Goal: Use online tool/utility: Utilize a website feature to perform a specific function

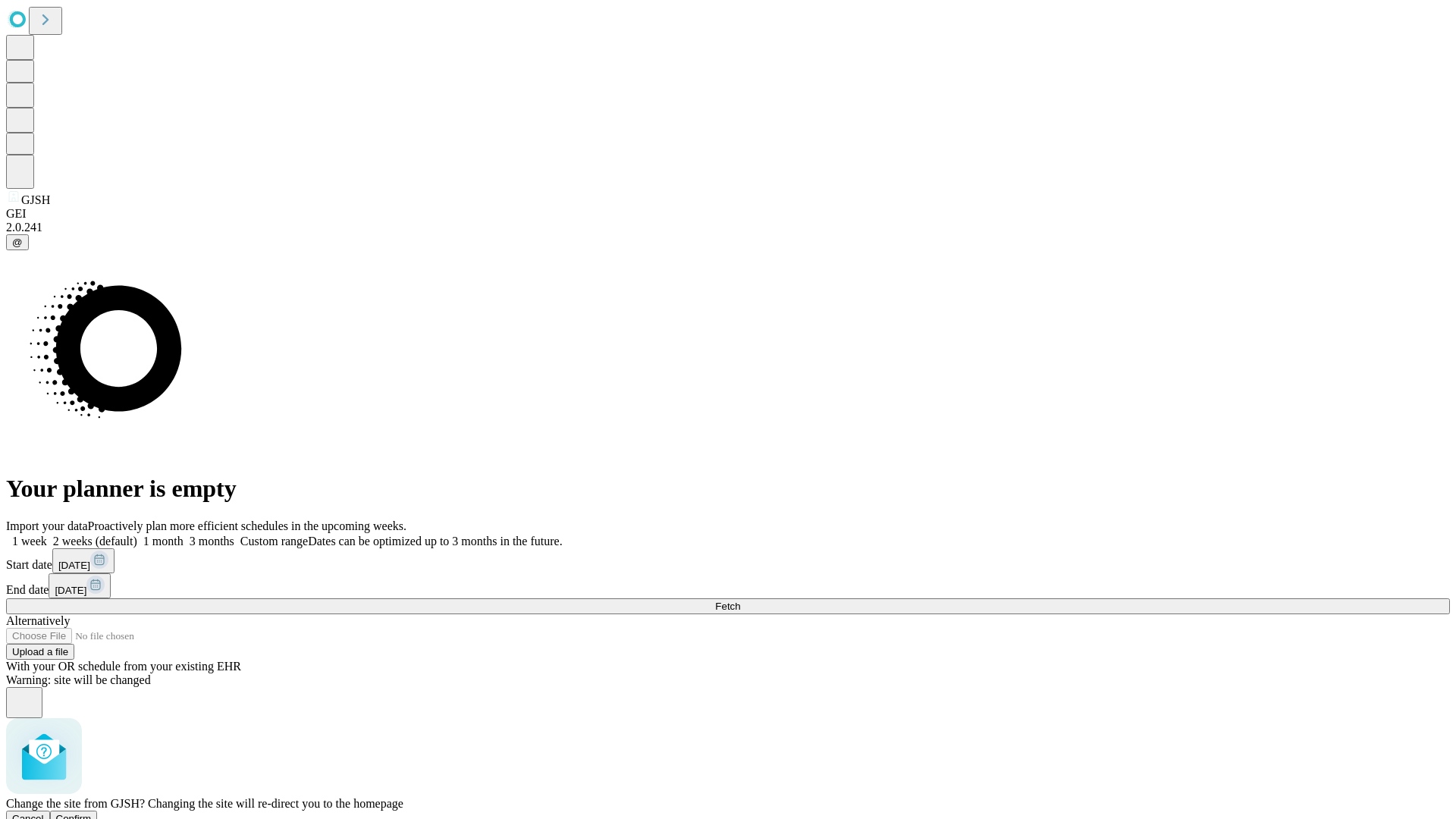
click at [91, 813] on span "Confirm" at bounding box center [73, 818] width 36 height 11
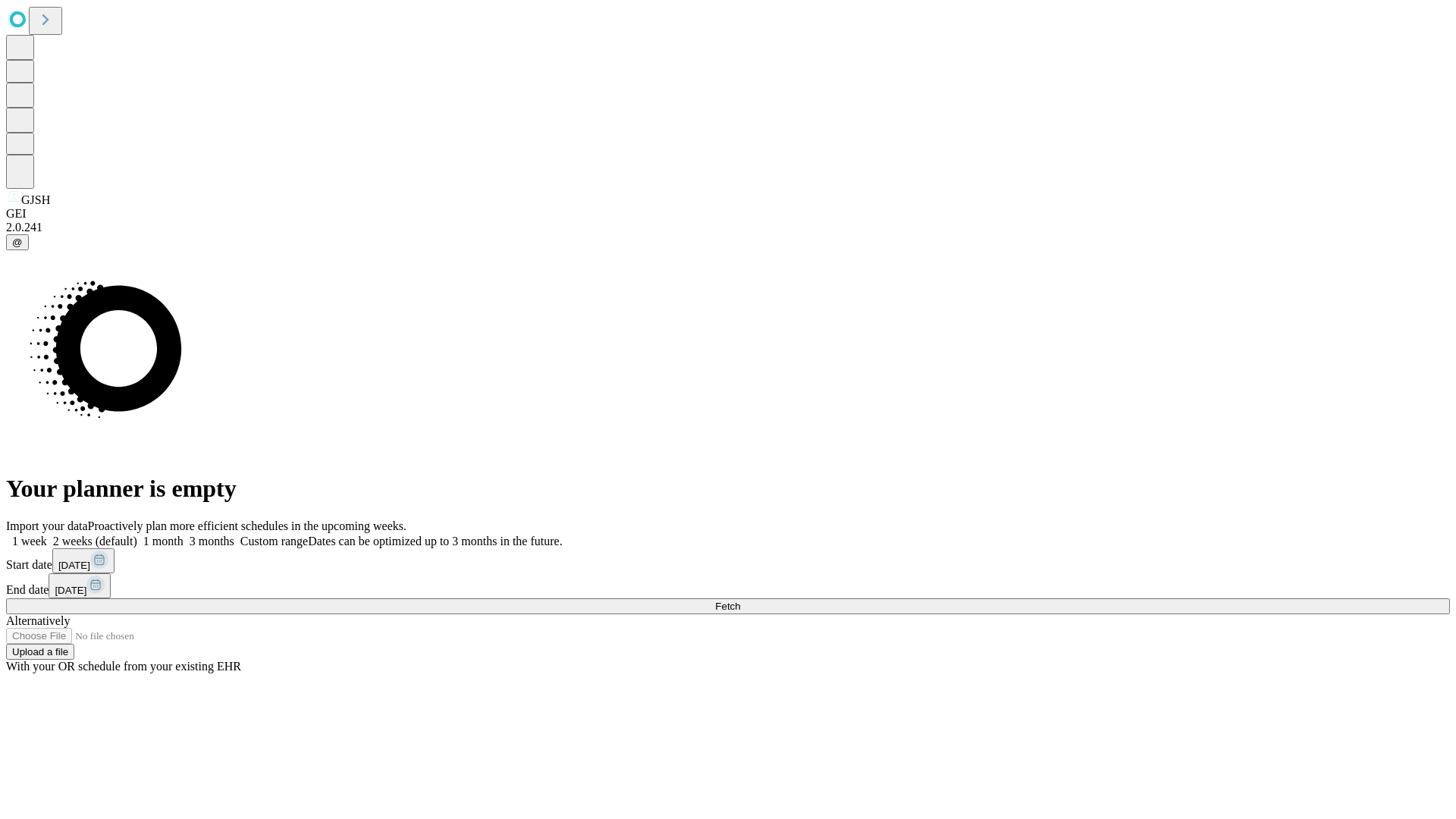
click at [137, 534] on label "2 weeks (default)" at bounding box center [91, 541] width 90 height 13
click at [740, 601] on span "Fetch" at bounding box center [727, 606] width 25 height 11
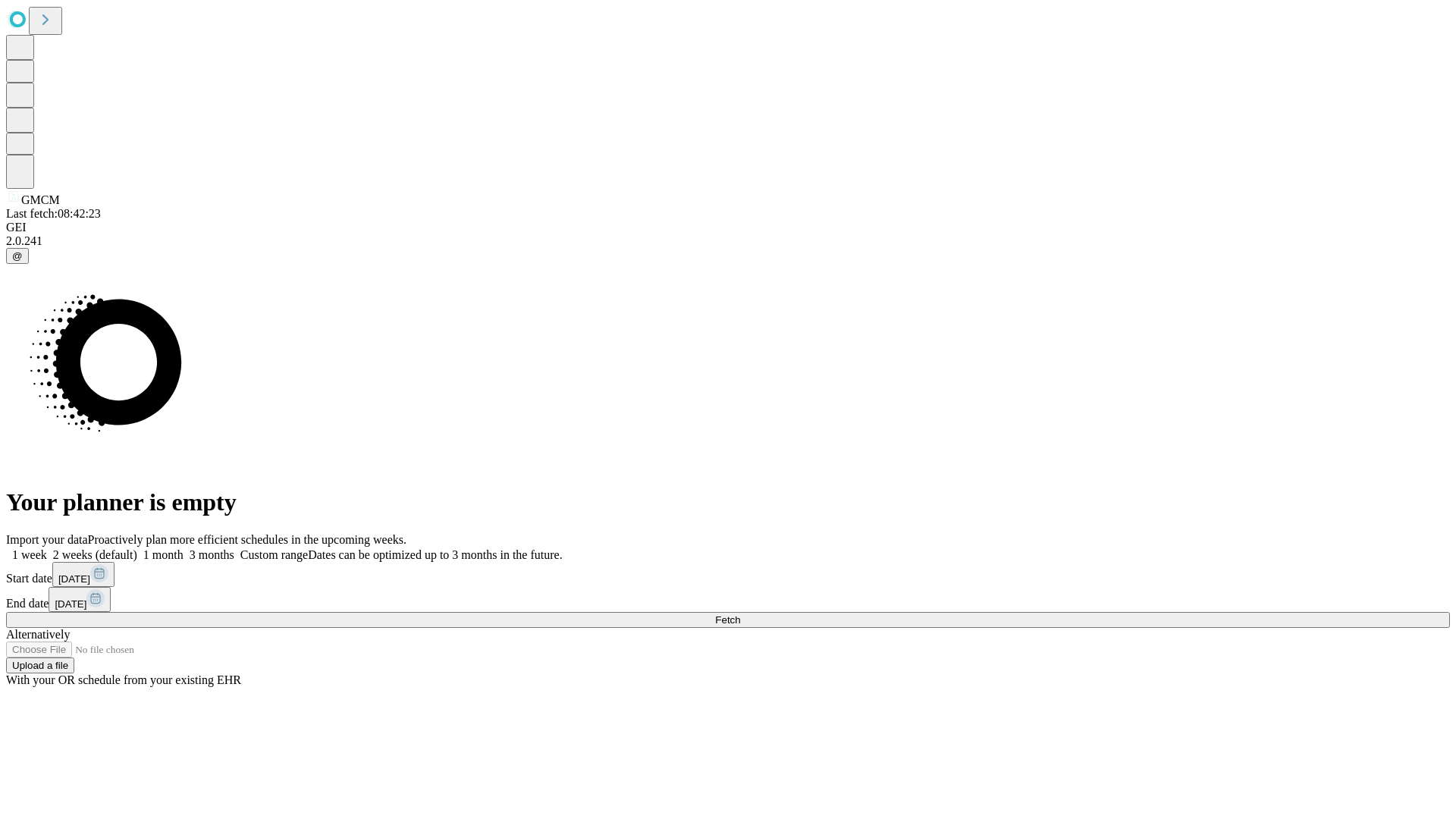
click at [137, 548] on label "2 weeks (default)" at bounding box center [91, 554] width 90 height 13
click at [740, 614] on span "Fetch" at bounding box center [727, 620] width 25 height 11
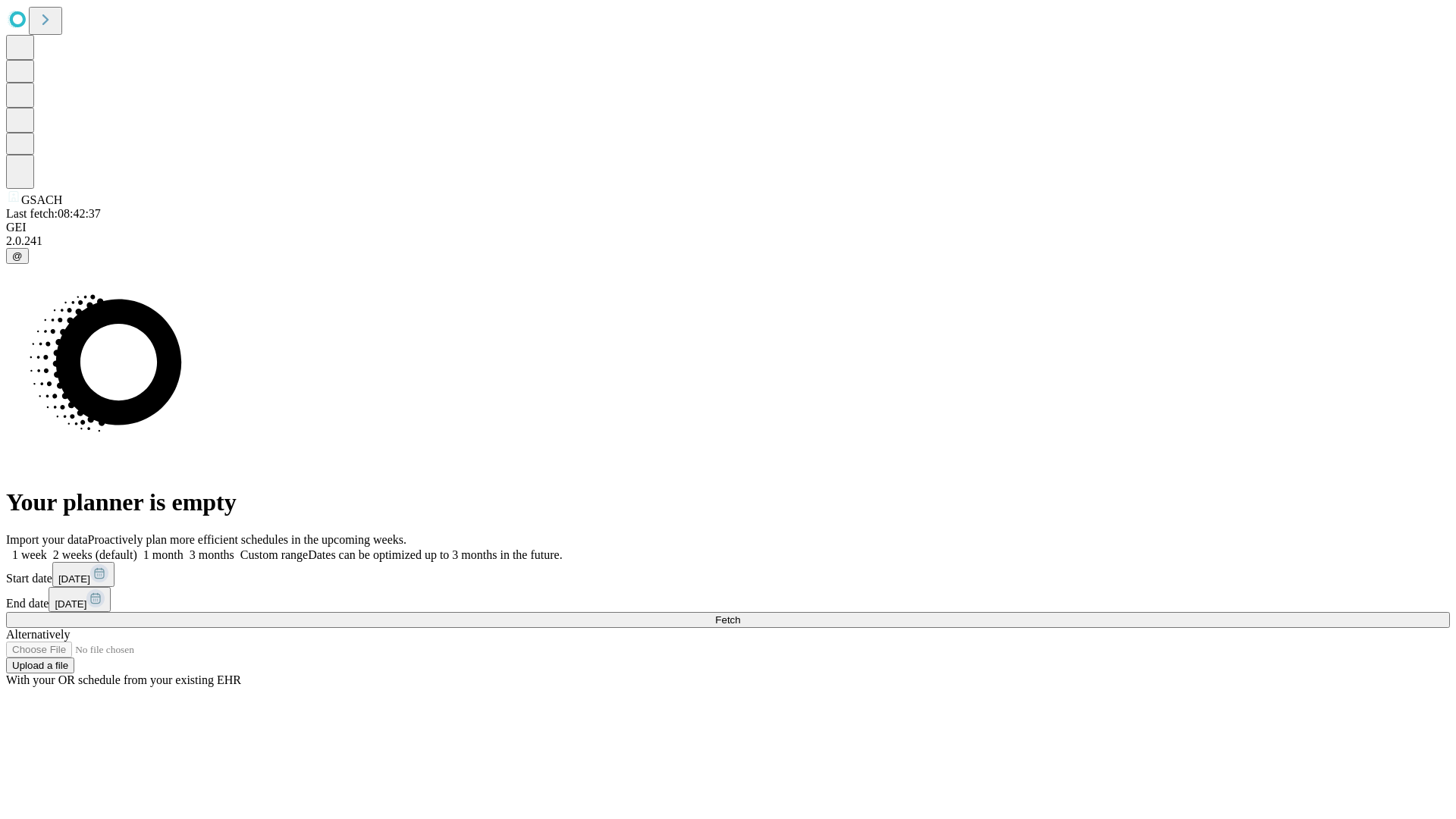
click at [137, 548] on label "2 weeks (default)" at bounding box center [91, 554] width 90 height 13
click at [740, 614] on span "Fetch" at bounding box center [727, 620] width 25 height 11
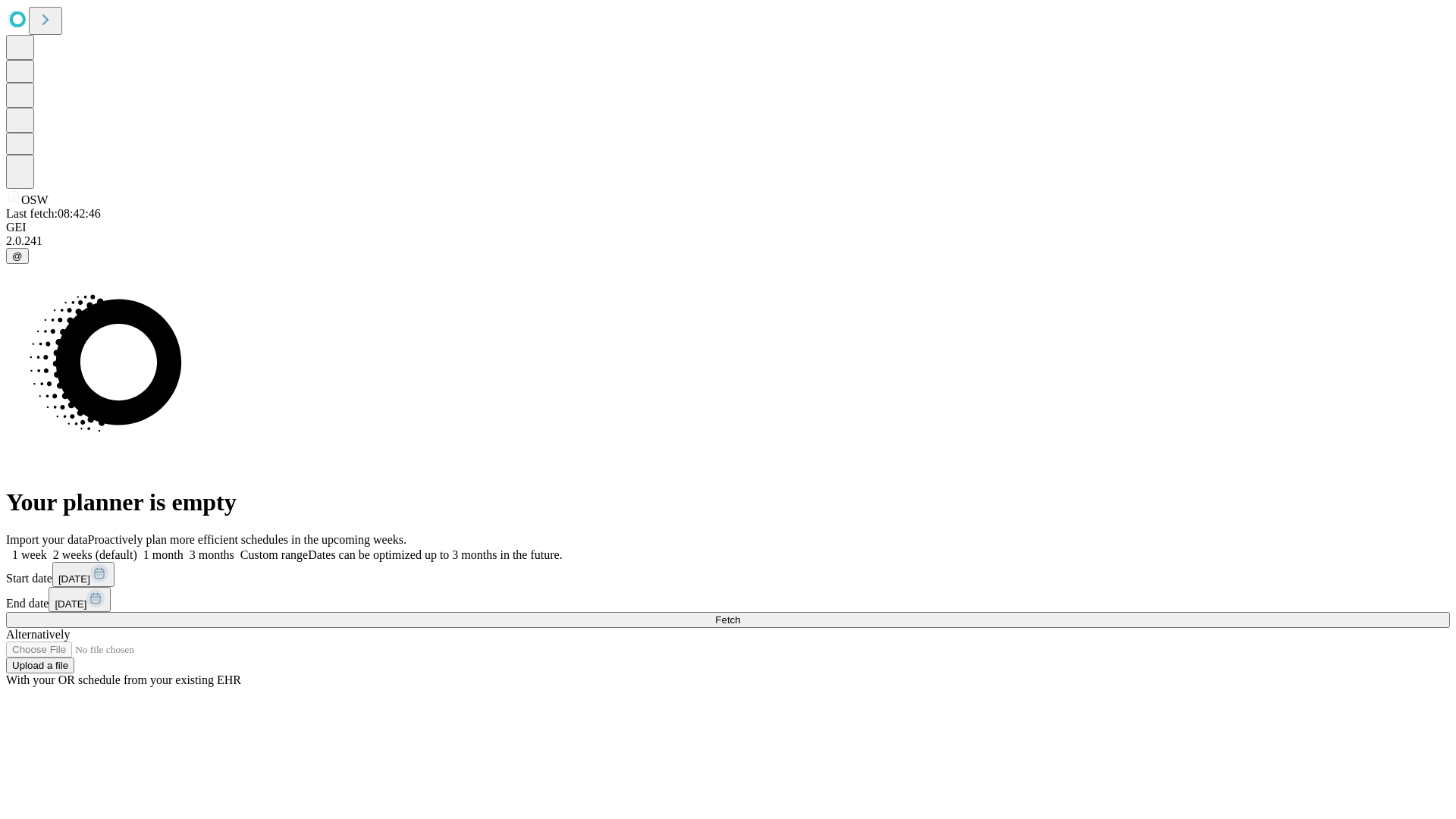
click at [137, 548] on label "2 weeks (default)" at bounding box center [91, 554] width 90 height 13
click at [740, 614] on span "Fetch" at bounding box center [727, 620] width 25 height 11
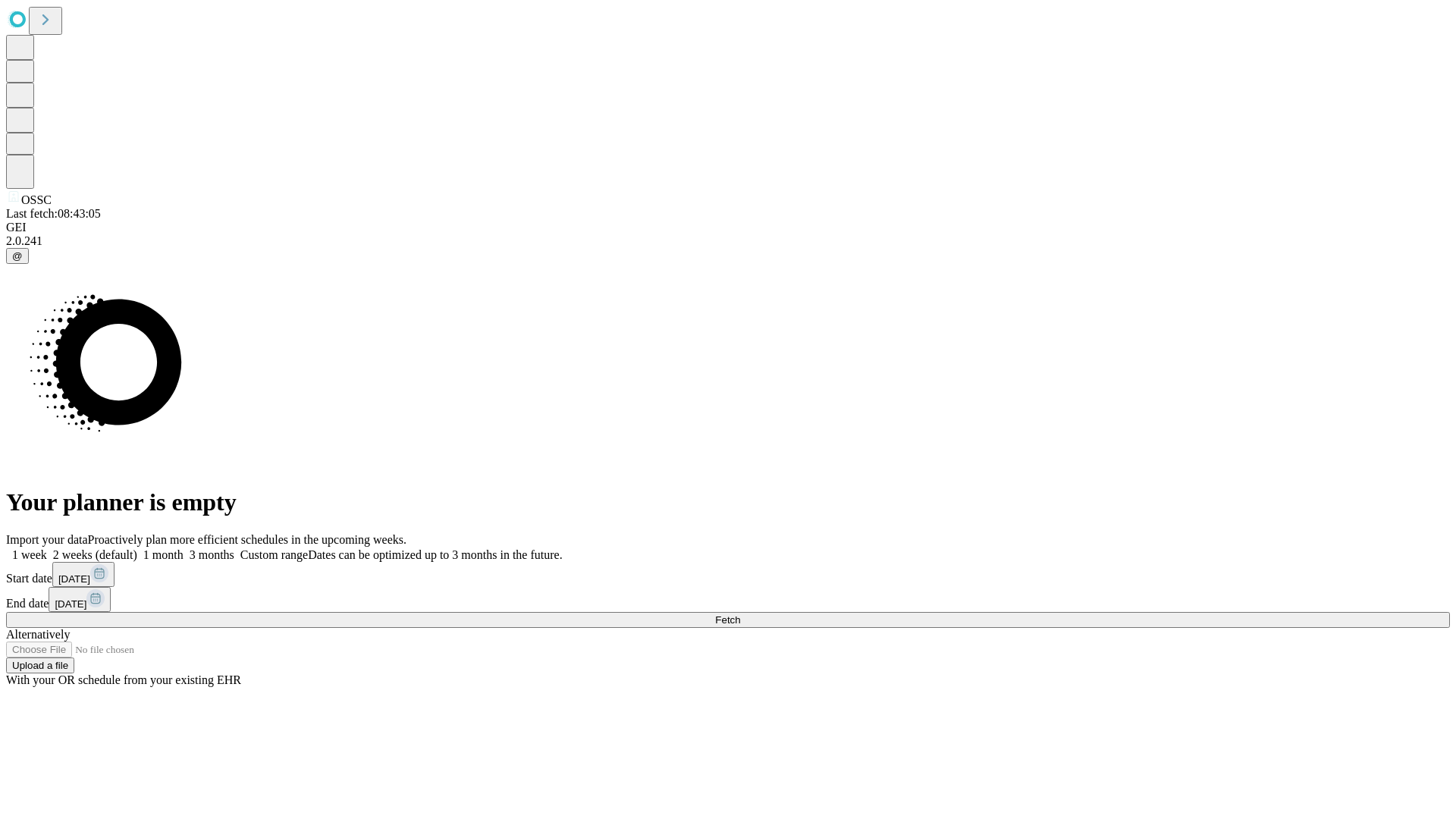
click at [137, 548] on label "2 weeks (default)" at bounding box center [91, 554] width 90 height 13
click at [740, 614] on span "Fetch" at bounding box center [727, 620] width 25 height 11
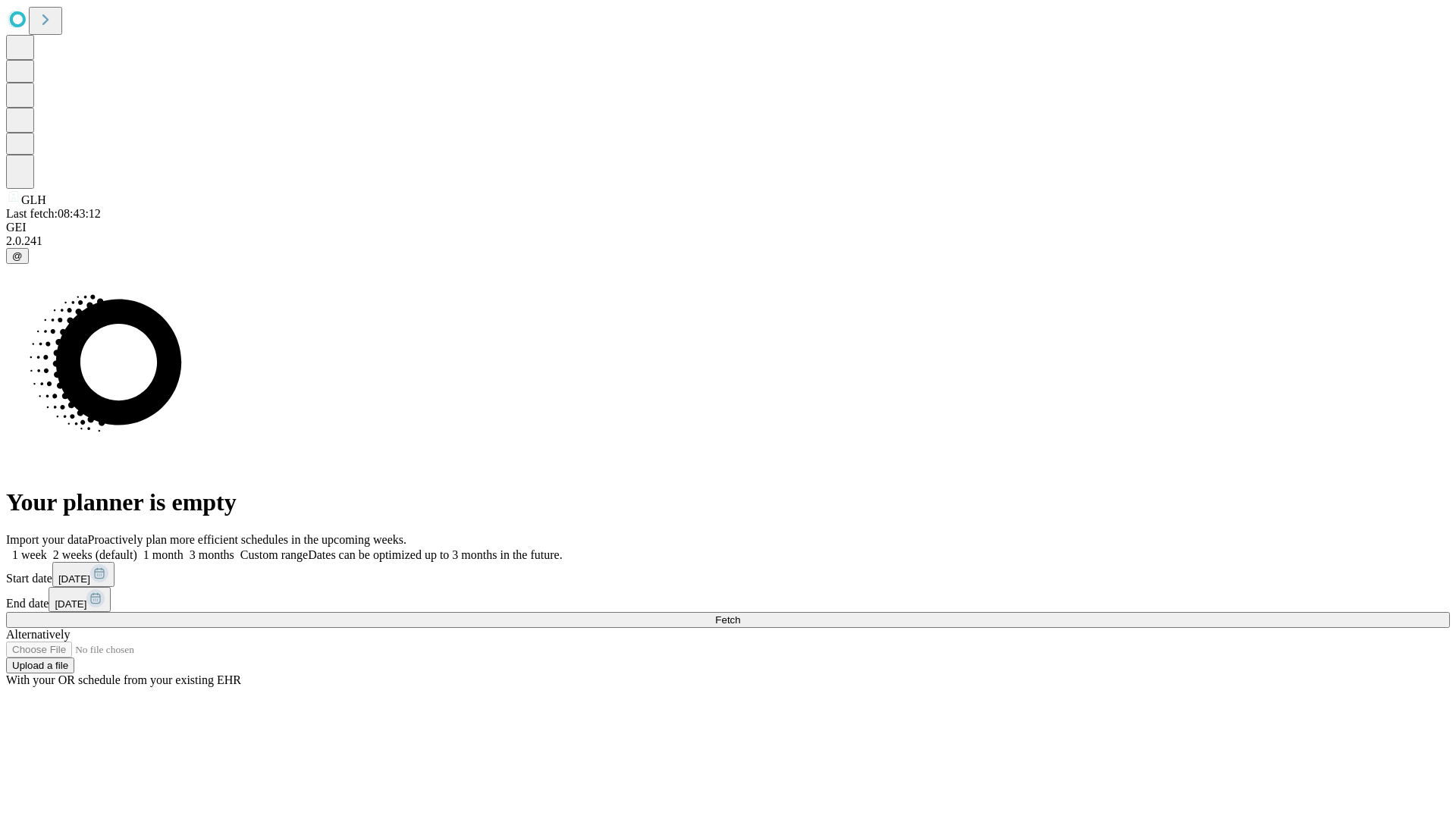
click at [137, 548] on label "2 weeks (default)" at bounding box center [91, 554] width 90 height 13
click at [740, 614] on span "Fetch" at bounding box center [727, 620] width 25 height 11
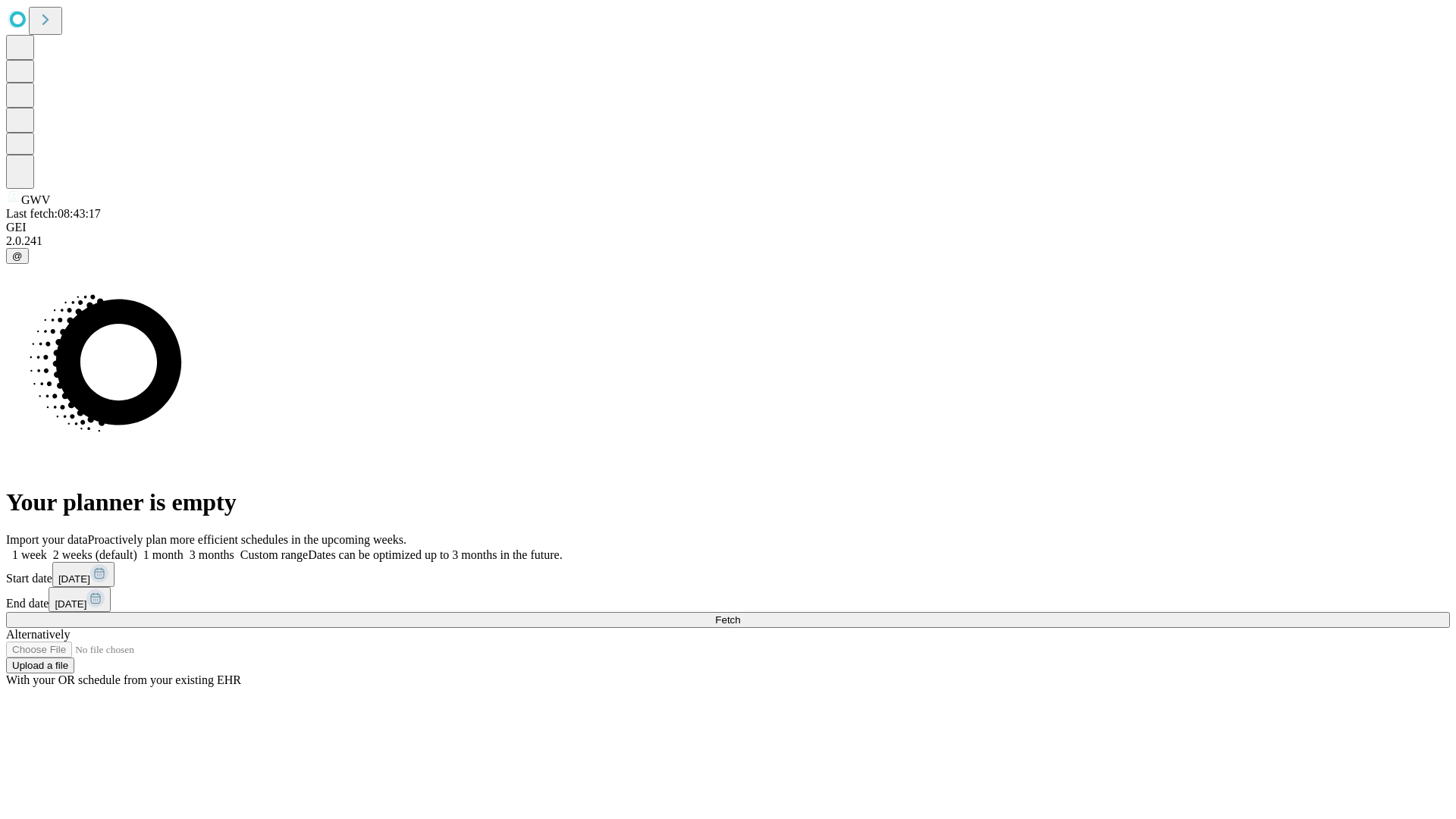
click at [137, 548] on label "2 weeks (default)" at bounding box center [91, 554] width 90 height 13
click at [740, 614] on span "Fetch" at bounding box center [727, 620] width 25 height 11
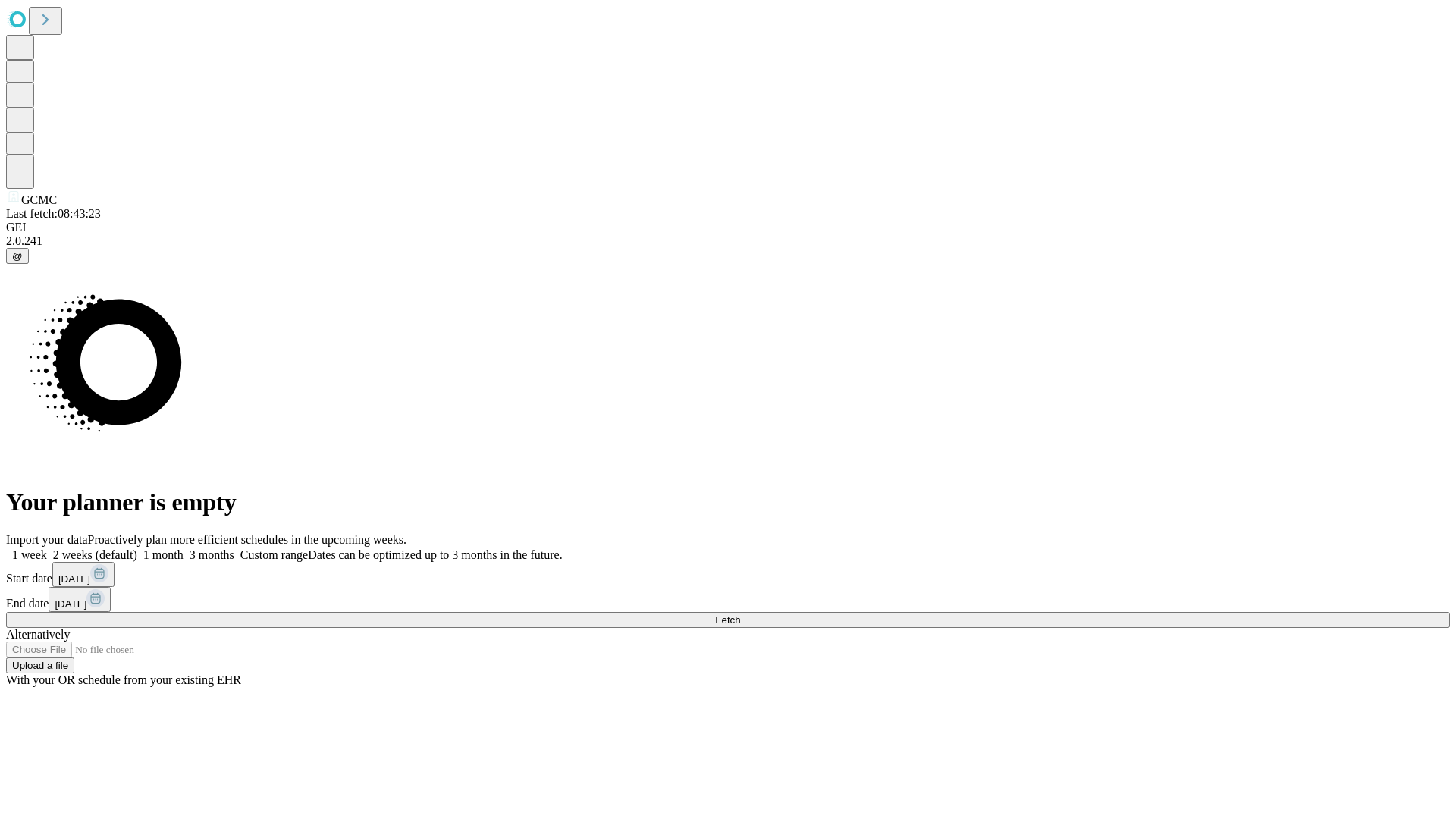
click at [137, 548] on label "2 weeks (default)" at bounding box center [91, 554] width 90 height 13
click at [740, 614] on span "Fetch" at bounding box center [727, 620] width 25 height 11
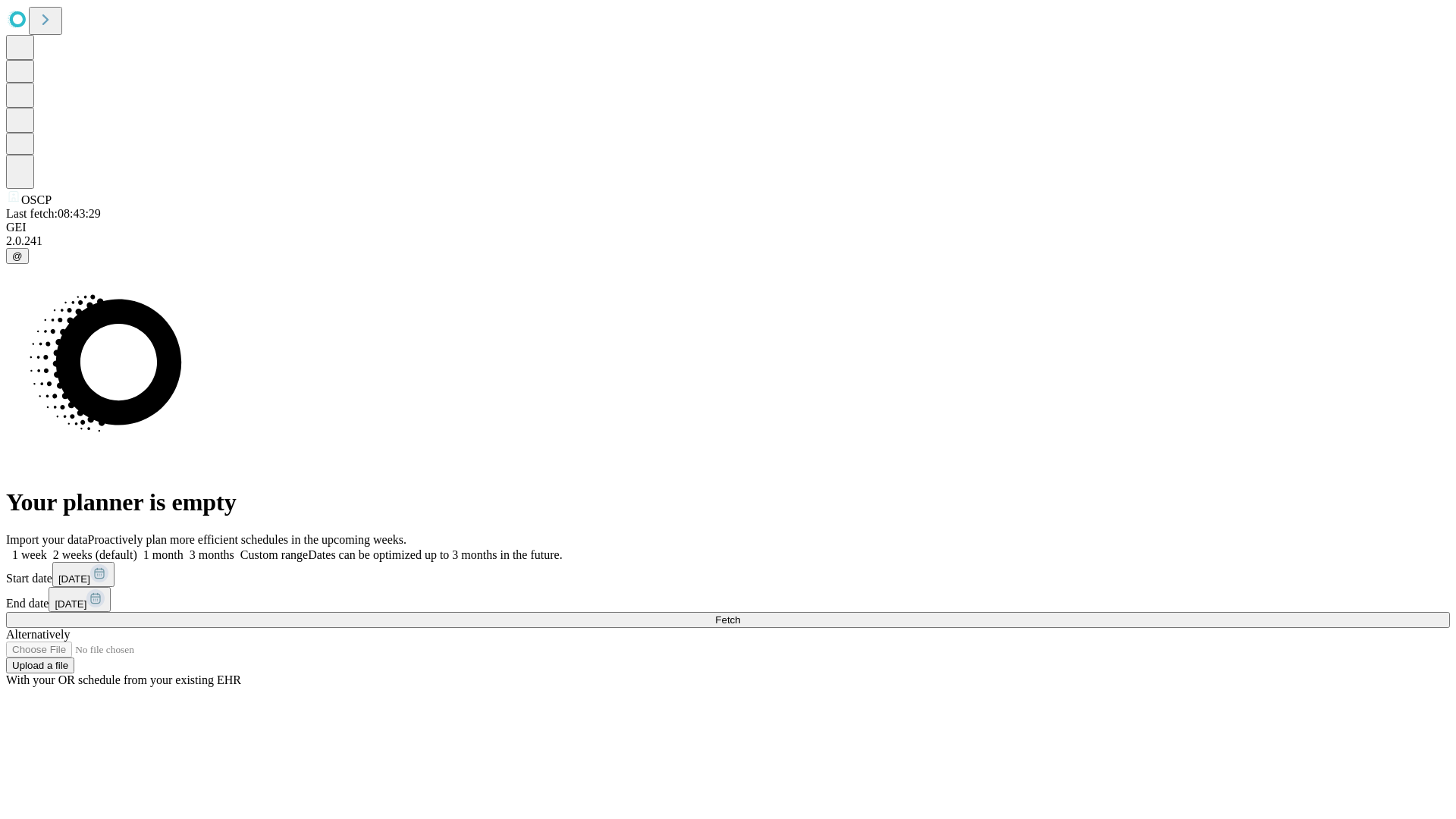
click at [137, 548] on label "2 weeks (default)" at bounding box center [91, 554] width 90 height 13
click at [740, 614] on span "Fetch" at bounding box center [727, 620] width 25 height 11
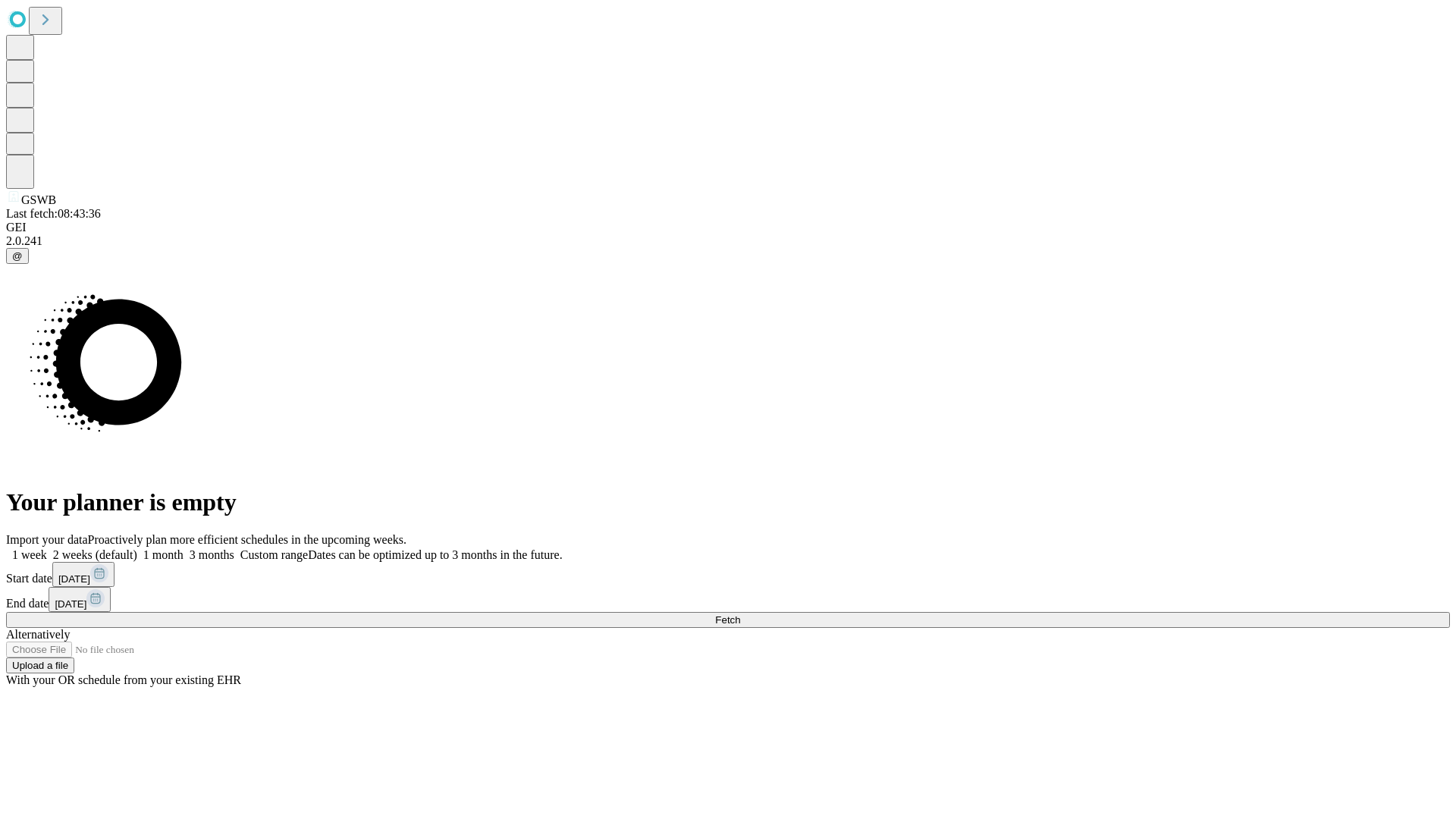
click at [137, 548] on label "2 weeks (default)" at bounding box center [91, 554] width 90 height 13
click at [740, 614] on span "Fetch" at bounding box center [727, 620] width 25 height 11
